Goal: Book appointment/travel/reservation

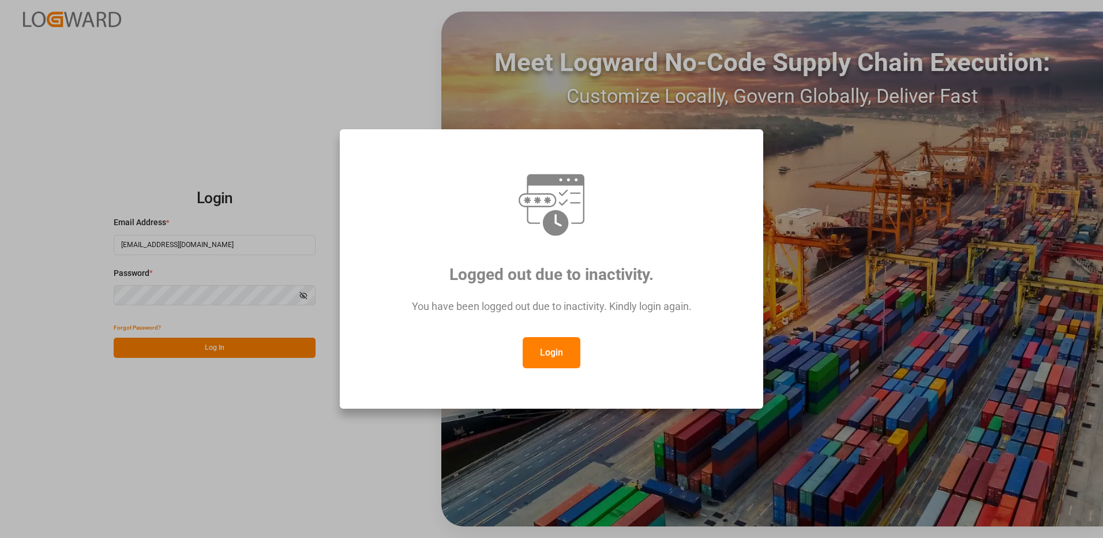
click at [555, 357] on button "Login" at bounding box center [552, 352] width 58 height 31
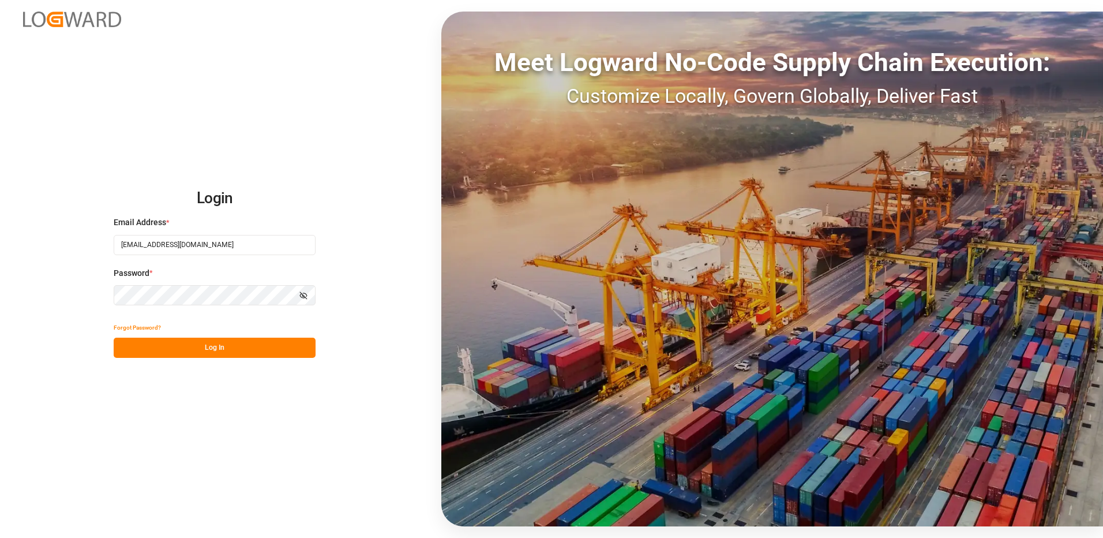
click at [253, 351] on button "Log In" at bounding box center [215, 348] width 202 height 20
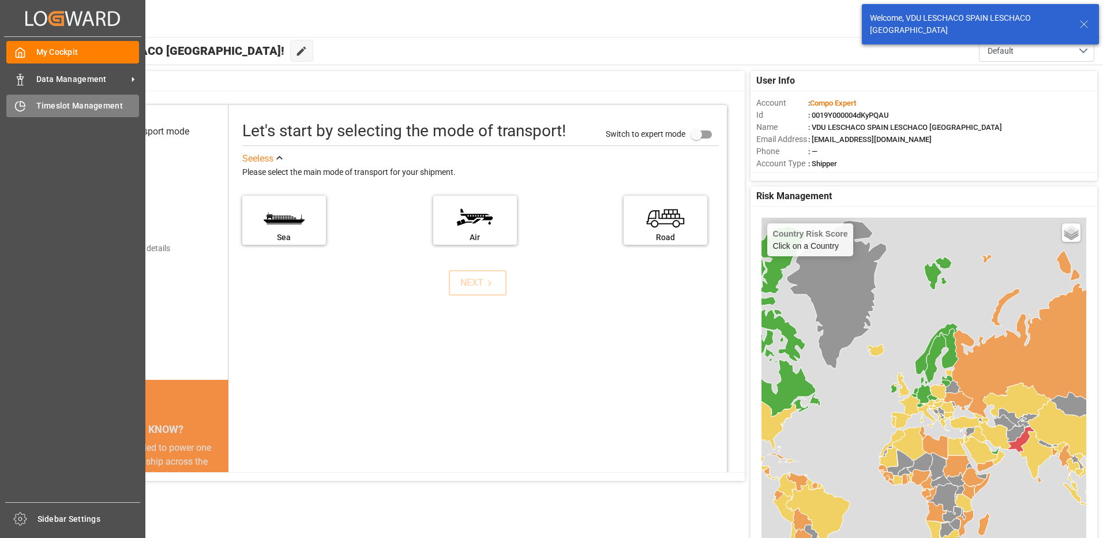
click at [46, 105] on span "Timeslot Management" at bounding box center [87, 106] width 103 height 12
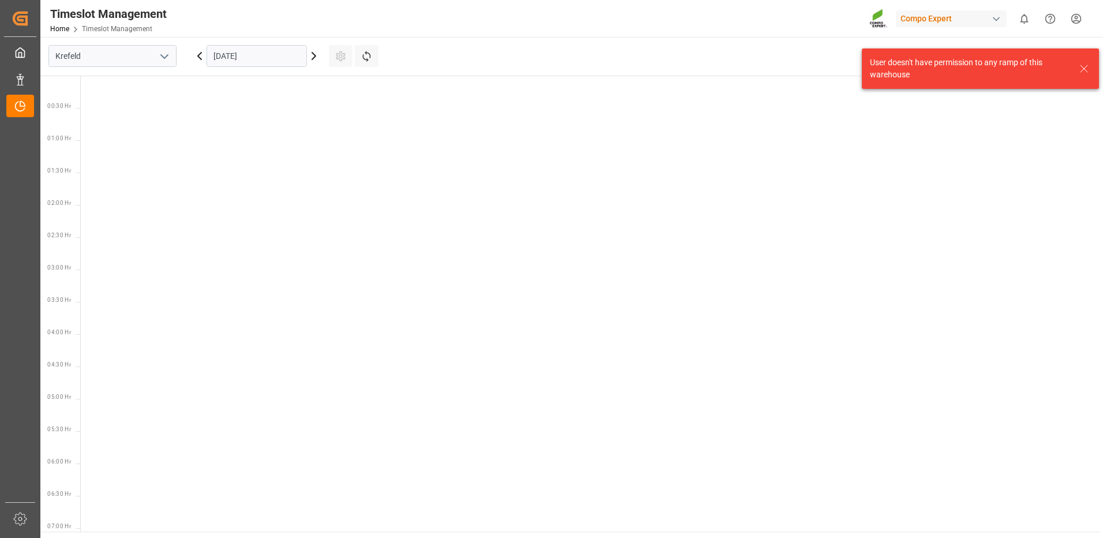
scroll to position [857, 0]
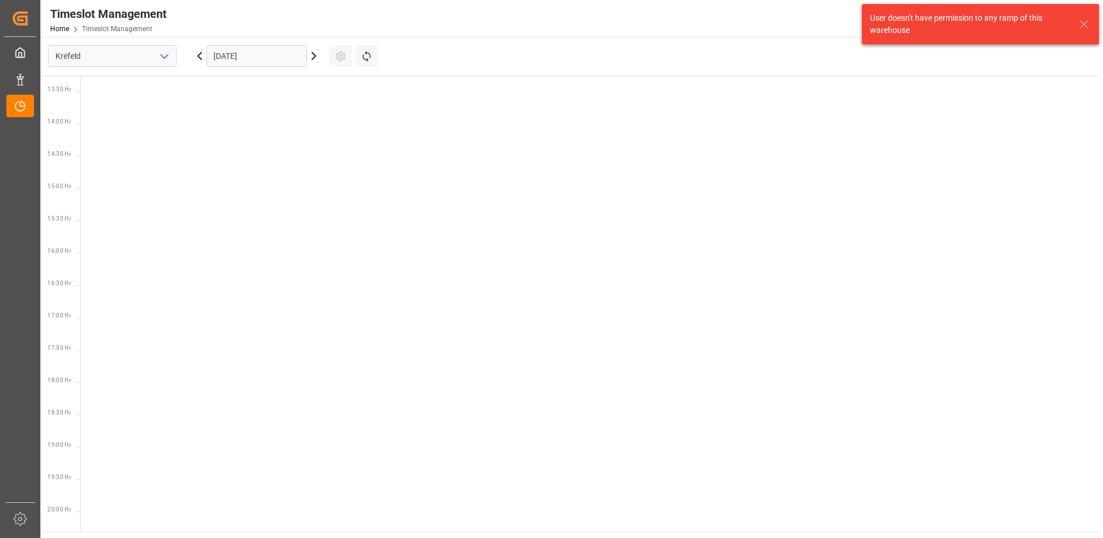
click at [226, 57] on input "[DATE]" at bounding box center [257, 56] width 100 height 22
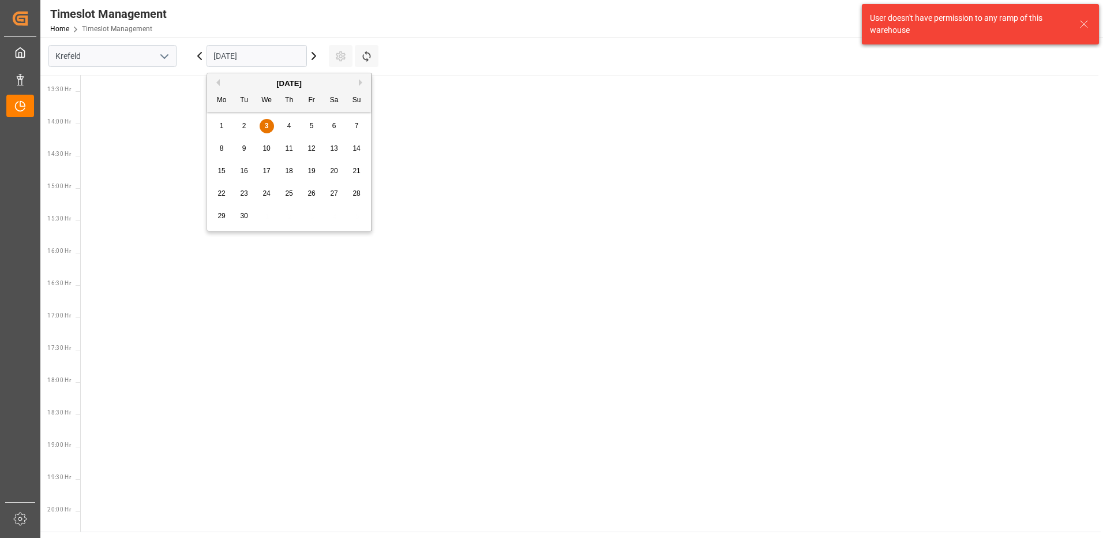
click at [222, 147] on span "8" at bounding box center [222, 148] width 4 height 8
type input "[DATE]"
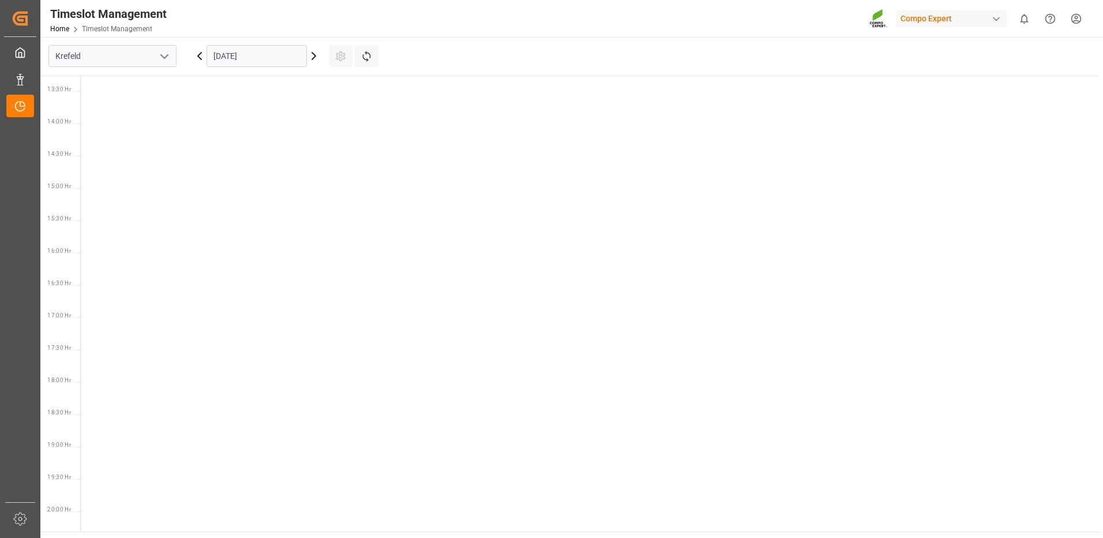
click at [156, 58] on button "open menu" at bounding box center [163, 56] width 17 height 18
click at [116, 138] on div "La Vall d [PERSON_NAME]" at bounding box center [112, 134] width 127 height 26
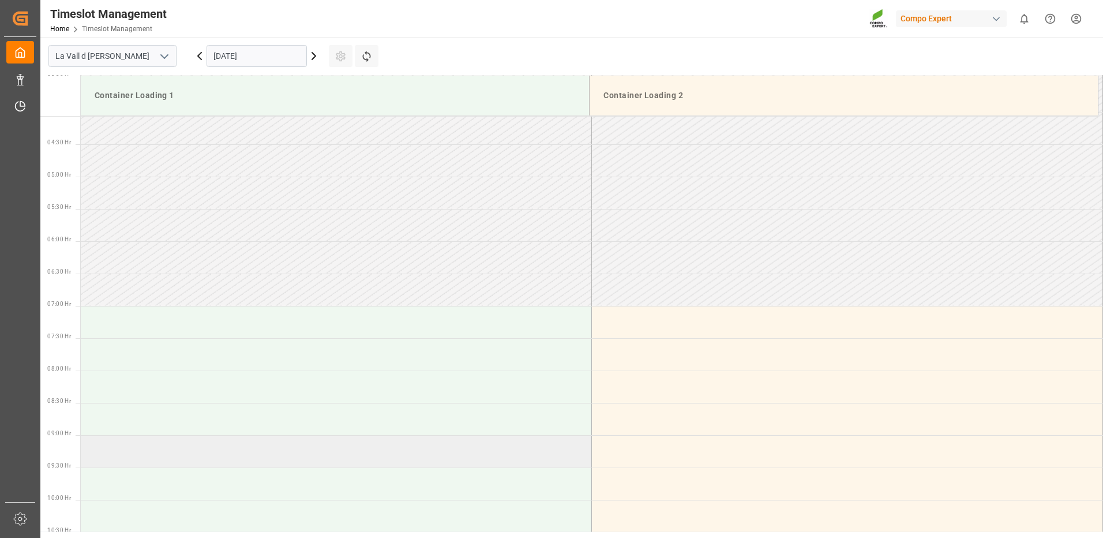
scroll to position [378, 0]
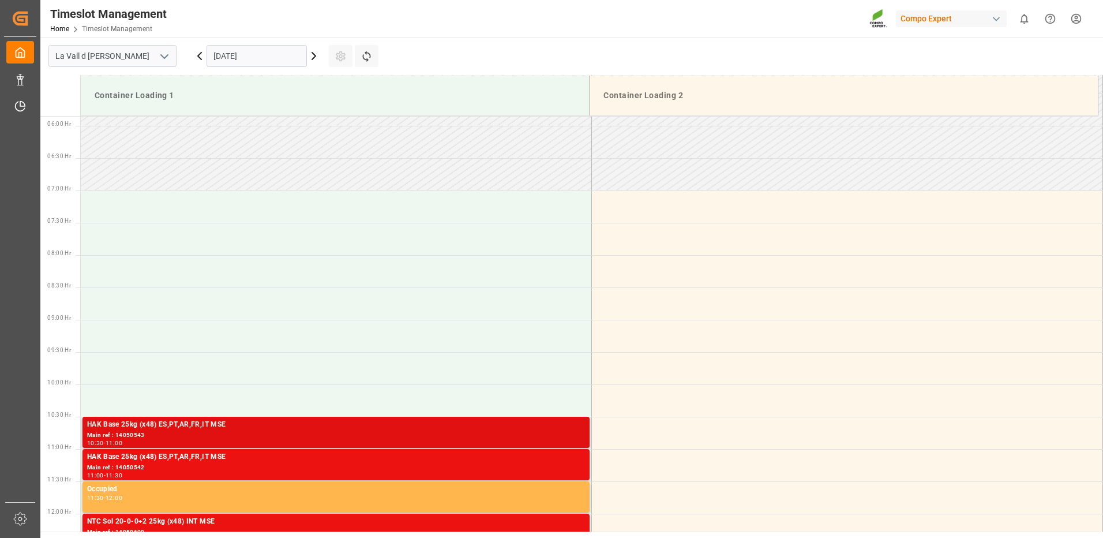
click at [493, 435] on div "Main ref : 14050543" at bounding box center [336, 435] width 498 height 10
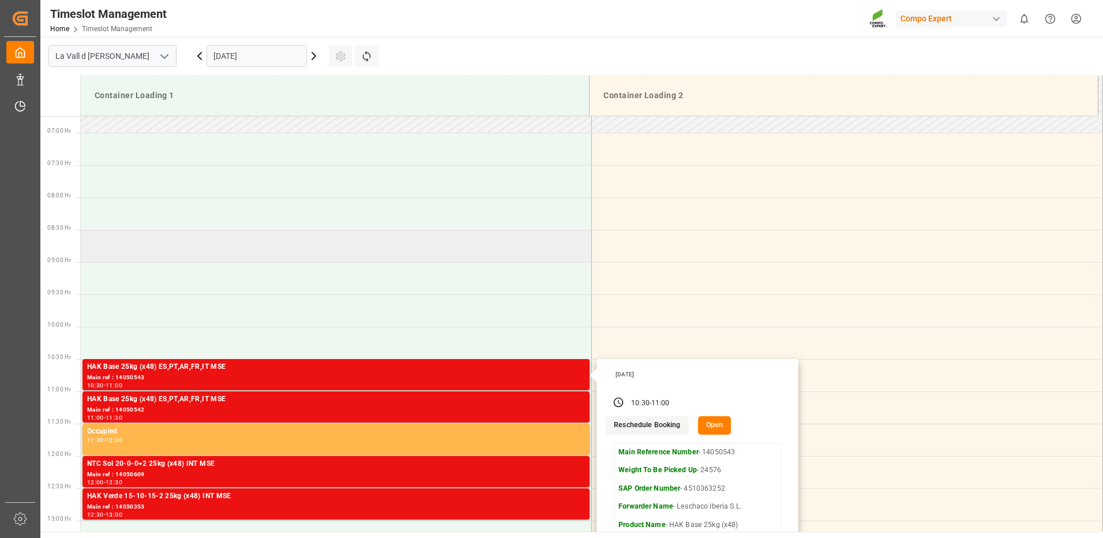
scroll to position [493, 0]
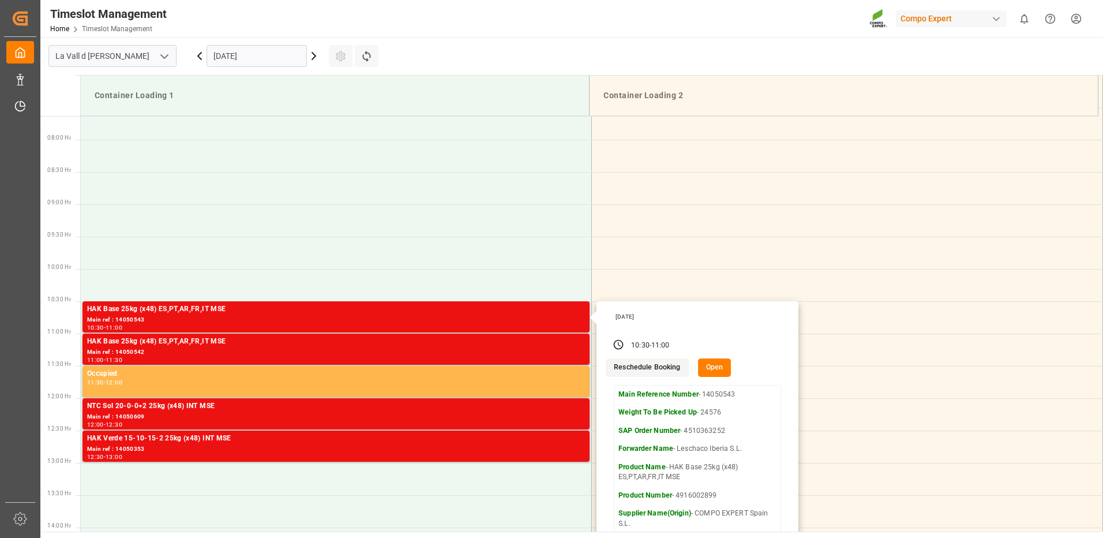
click at [269, 56] on input "[DATE]" at bounding box center [257, 56] width 100 height 22
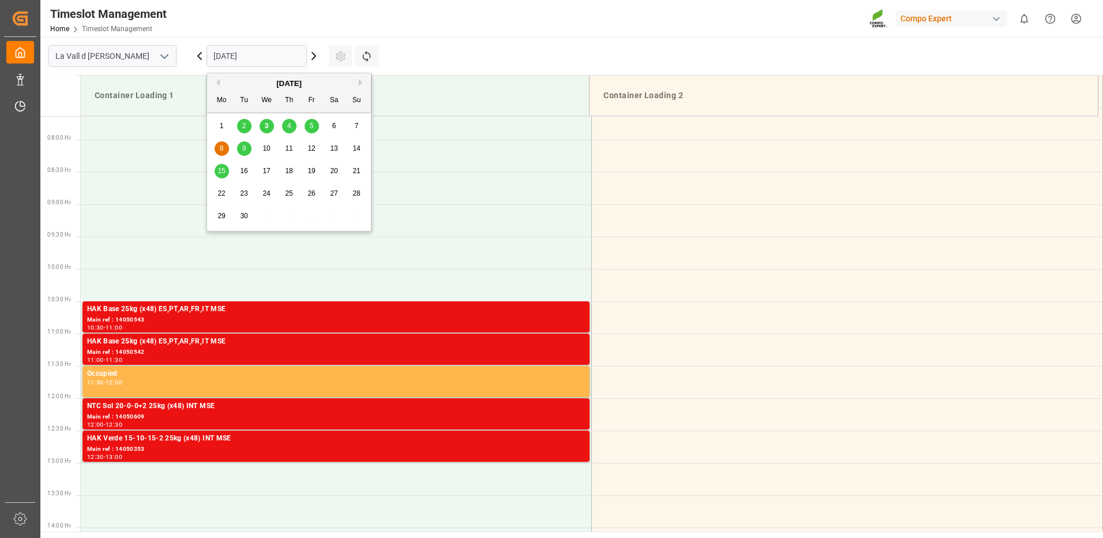
click at [244, 146] on span "9" at bounding box center [244, 148] width 4 height 8
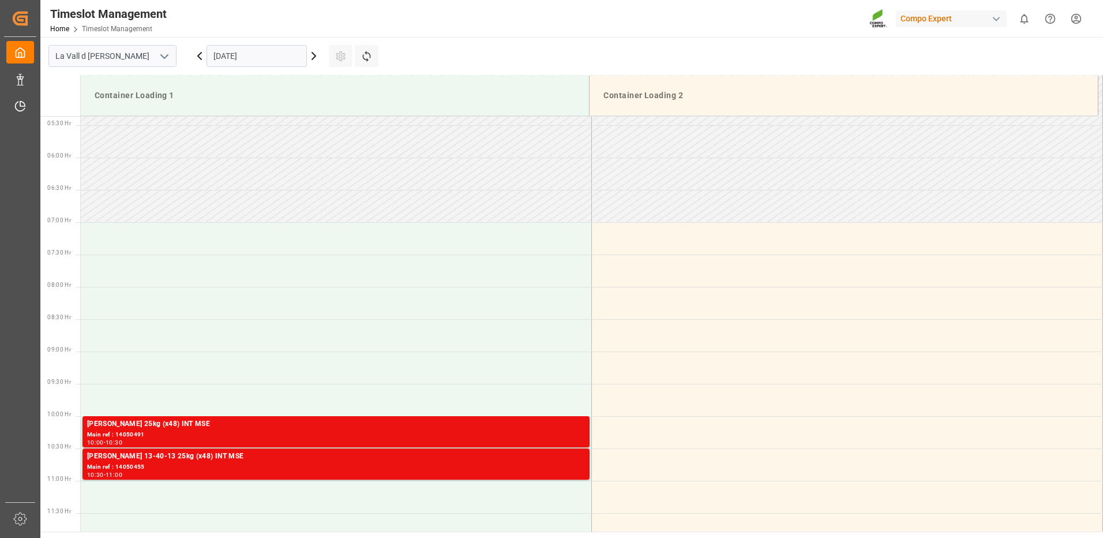
scroll to position [231, 0]
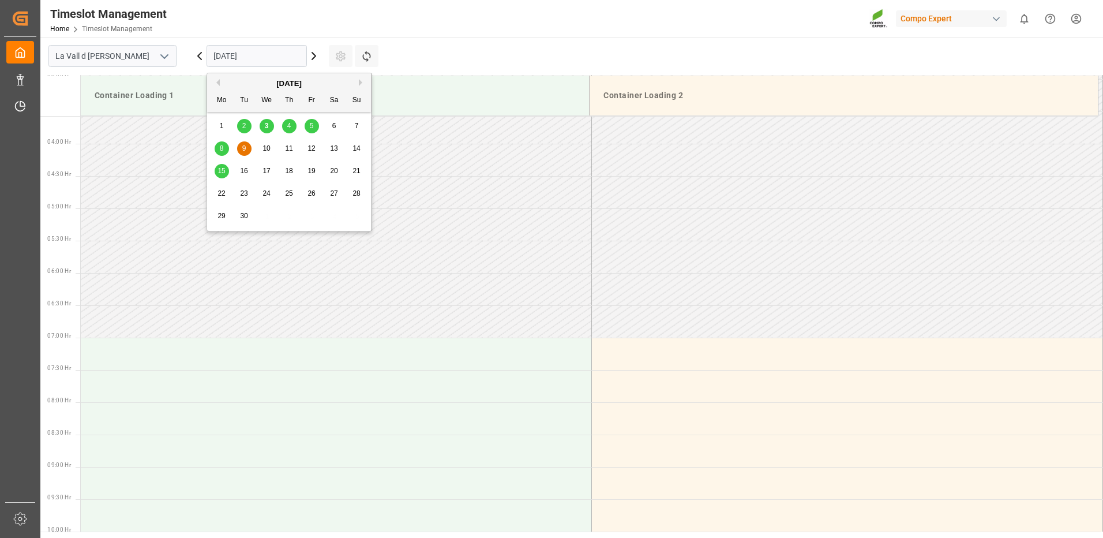
click at [251, 62] on input "[DATE]" at bounding box center [257, 56] width 100 height 22
click at [267, 148] on span "10" at bounding box center [267, 148] width 8 height 8
